Goal: Task Accomplishment & Management: Use online tool/utility

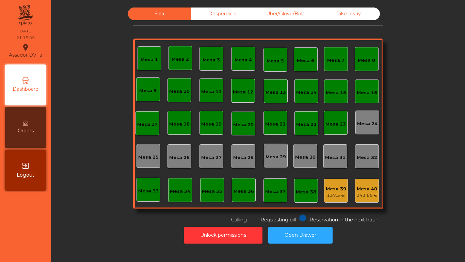
click at [284, 18] on div "Uber/Glovo/Bolt" at bounding box center [285, 13] width 63 height 13
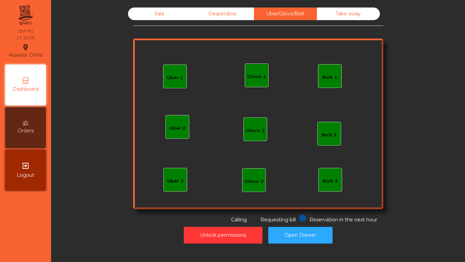
click at [329, 77] on div "Bolt 1" at bounding box center [330, 77] width 15 height 7
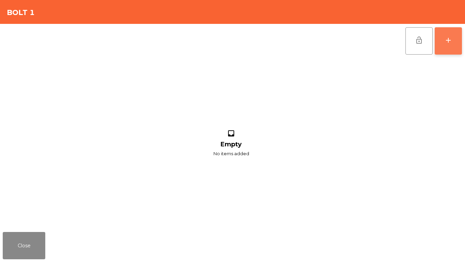
click at [440, 46] on button "add" at bounding box center [448, 40] width 27 height 27
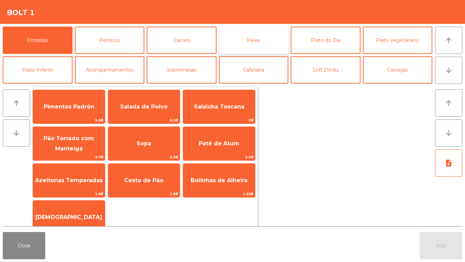
click at [272, 32] on button "Peixe" at bounding box center [254, 40] width 70 height 27
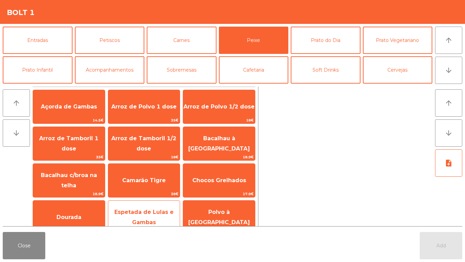
click at [134, 213] on span "Espetada de Lulas e Gambas" at bounding box center [143, 217] width 59 height 17
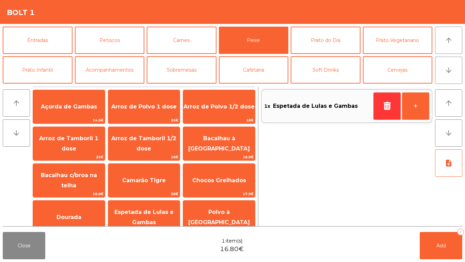
scroll to position [59, 0]
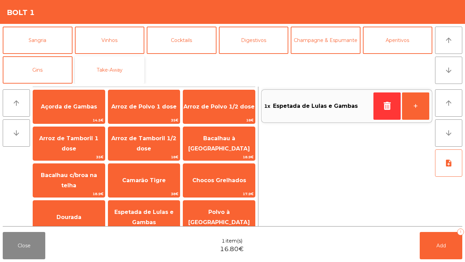
click at [111, 64] on button "Take-Away" at bounding box center [110, 69] width 70 height 27
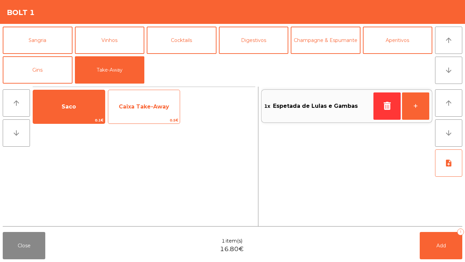
click at [151, 106] on span "Caixa Take-Away" at bounding box center [144, 106] width 50 height 6
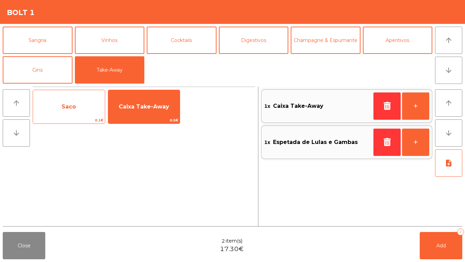
click at [85, 110] on span "Saco" at bounding box center [69, 106] width 72 height 18
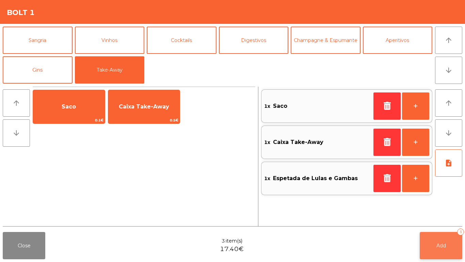
click at [435, 250] on button "Add 3" at bounding box center [441, 245] width 43 height 27
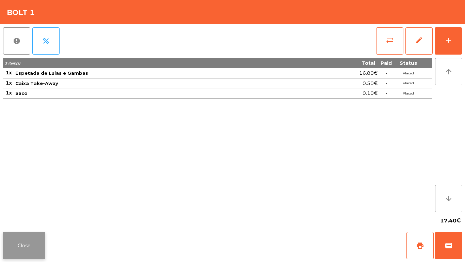
click at [40, 248] on button "Close" at bounding box center [24, 245] width 43 height 27
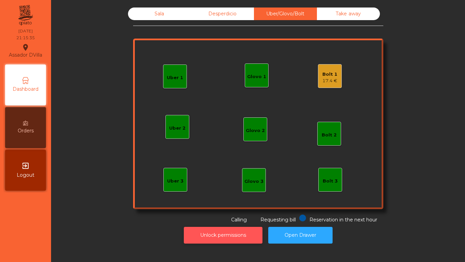
click at [209, 239] on button "Unlock permissions" at bounding box center [223, 235] width 79 height 17
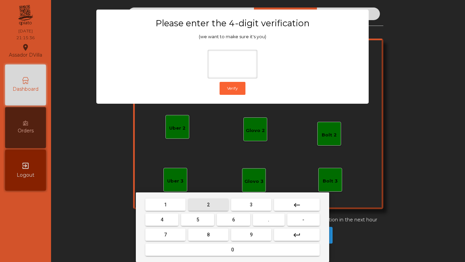
click at [220, 204] on button "2" at bounding box center [208, 204] width 40 height 12
drag, startPoint x: 162, startPoint y: 217, endPoint x: 186, endPoint y: 219, distance: 24.3
click at [162, 217] on span "4" at bounding box center [162, 219] width 3 height 5
click at [246, 218] on button "6" at bounding box center [233, 219] width 33 height 12
click at [254, 238] on button "9" at bounding box center [251, 234] width 40 height 12
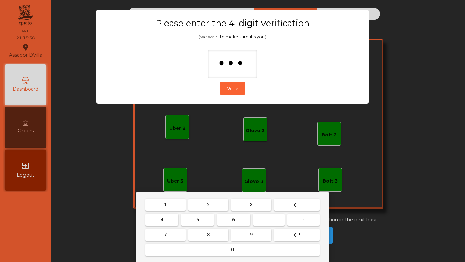
type input "****"
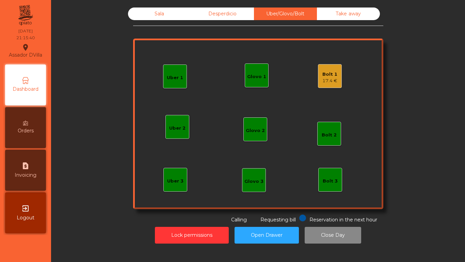
click at [332, 77] on div "17.4 €" at bounding box center [330, 80] width 15 height 7
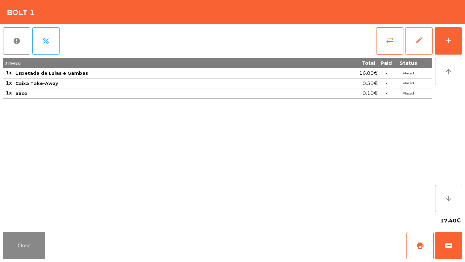
click at [422, 41] on span "edit" at bounding box center [419, 40] width 8 height 8
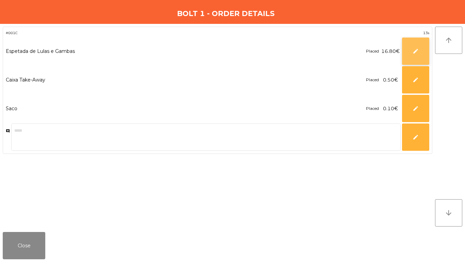
click at [415, 57] on button "edit" at bounding box center [415, 50] width 27 height 27
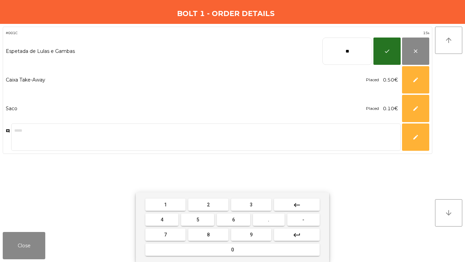
type input "*"
type input "*****"
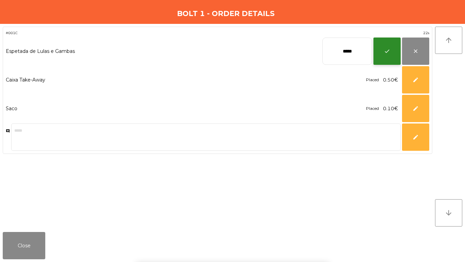
click at [390, 52] on span "check" at bounding box center [387, 51] width 6 height 6
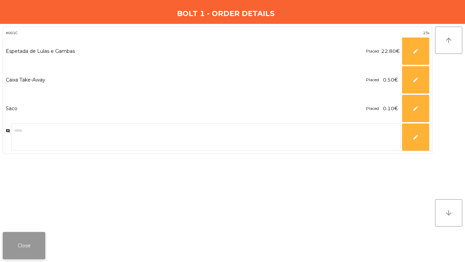
click at [33, 246] on button "Close" at bounding box center [24, 245] width 43 height 27
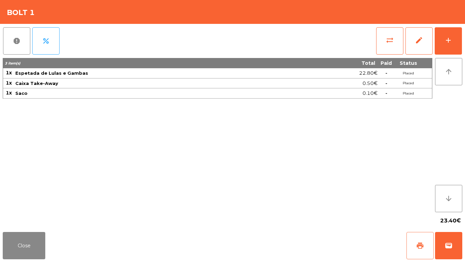
click at [418, 244] on span "print" at bounding box center [420, 245] width 8 height 8
click at [426, 241] on button "print" at bounding box center [420, 245] width 27 height 27
click at [444, 243] on button "wallet" at bounding box center [449, 245] width 27 height 27
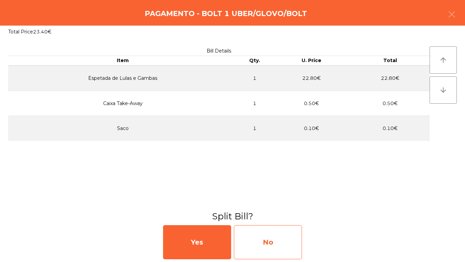
click at [270, 254] on div "No" at bounding box center [268, 242] width 68 height 34
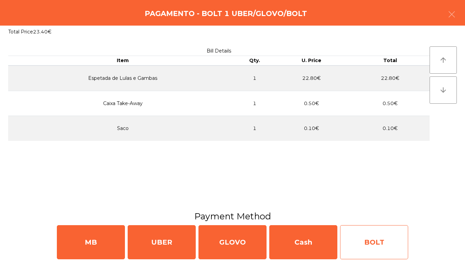
click at [400, 244] on div "BOLT" at bounding box center [374, 242] width 68 height 34
select select "**"
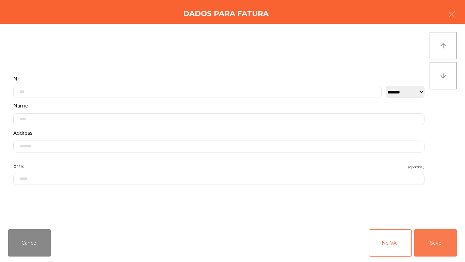
click at [436, 236] on button "Save" at bounding box center [436, 242] width 43 height 27
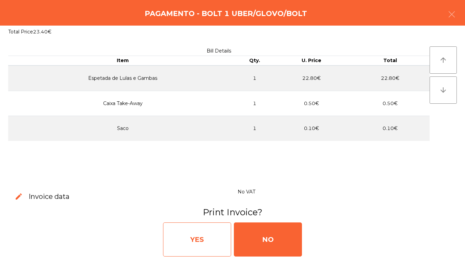
click at [210, 239] on div "YES" at bounding box center [197, 239] width 68 height 34
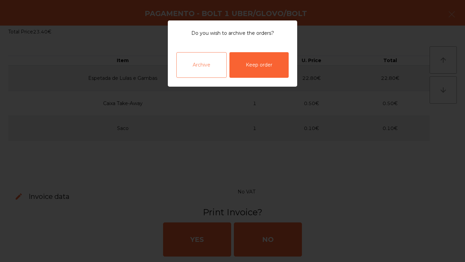
click at [196, 67] on div "Archive" at bounding box center [202, 65] width 50 height 26
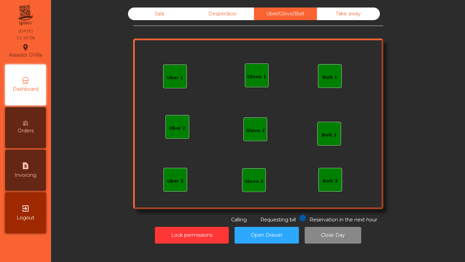
click at [154, 14] on div "Sala" at bounding box center [159, 13] width 63 height 13
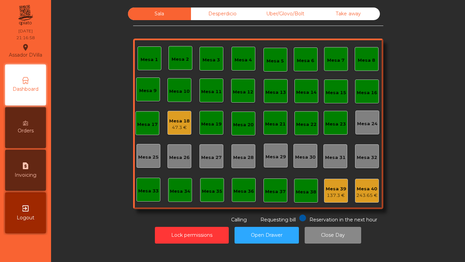
click at [181, 126] on div "47.3 €" at bounding box center [179, 127] width 20 height 7
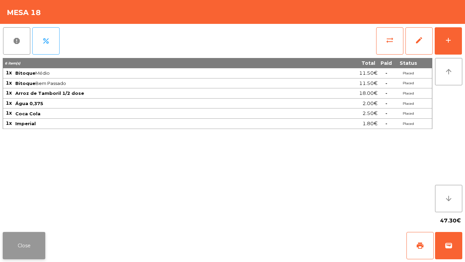
click at [25, 253] on button "Close" at bounding box center [24, 245] width 43 height 27
